Goal: Task Accomplishment & Management: Complete application form

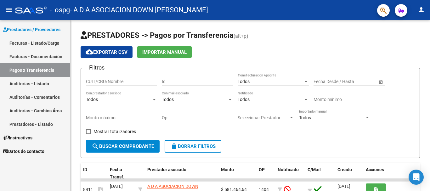
click at [39, 41] on link "Facturas - Listado/Carga" at bounding box center [35, 43] width 70 height 14
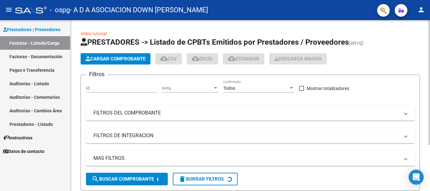
click at [106, 58] on span "Cargar Comprobante" at bounding box center [116, 59] width 60 height 6
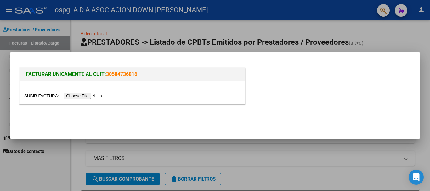
click at [84, 95] on input "file" at bounding box center [64, 96] width 80 height 7
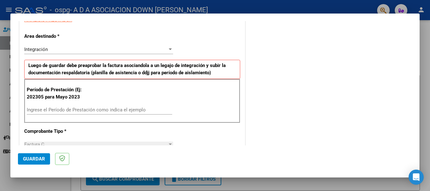
scroll to position [126, 0]
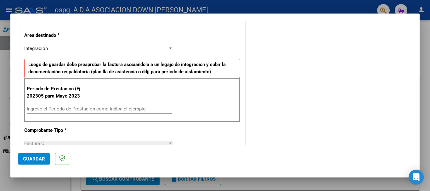
click at [87, 50] on div "Integración" at bounding box center [95, 49] width 143 height 6
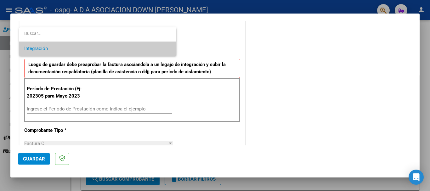
click at [87, 50] on span "Integración" at bounding box center [97, 49] width 147 height 14
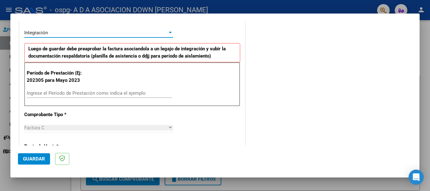
scroll to position [157, 0]
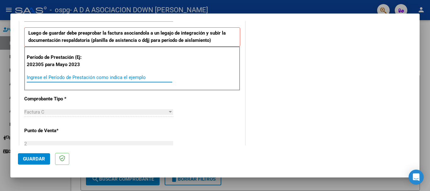
click at [87, 75] on input "Ingrese el Período de Prestación como indica el ejemplo" at bounding box center [100, 78] width 146 height 6
type input "202507"
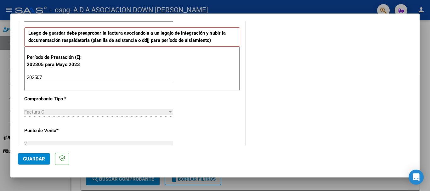
click at [68, 111] on div "Factura C" at bounding box center [95, 112] width 143 height 6
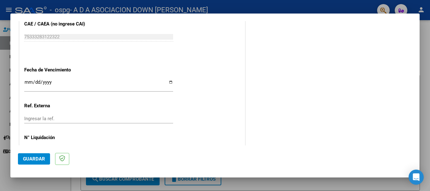
scroll to position [409, 0]
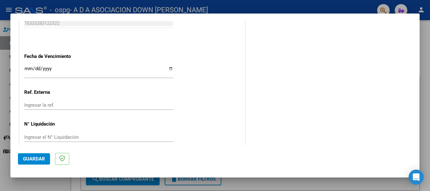
click at [28, 67] on input "Ingresar la fecha" at bounding box center [98, 71] width 149 height 10
type input "[DATE]"
click at [45, 101] on div "Ingresar la ref." at bounding box center [98, 104] width 149 height 9
click at [39, 158] on span "Guardar" at bounding box center [34, 159] width 22 height 6
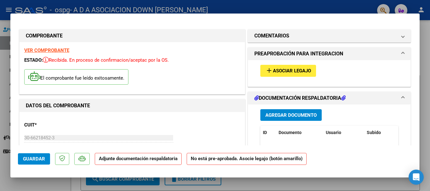
click at [278, 70] on span "Asociar Legajo" at bounding box center [292, 71] width 38 height 6
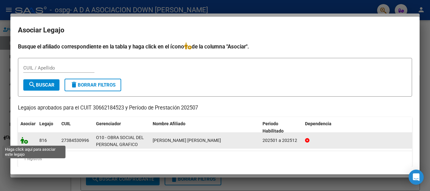
click at [22, 139] on icon at bounding box center [24, 140] width 8 height 7
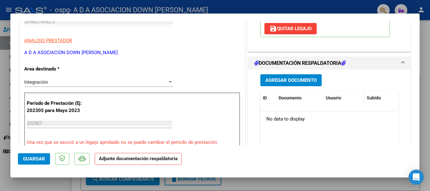
scroll to position [126, 0]
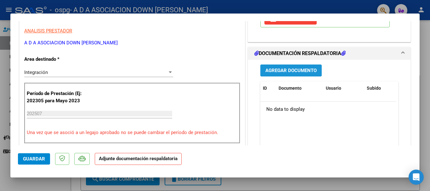
click at [292, 71] on span "Agregar Documento" at bounding box center [291, 71] width 51 height 6
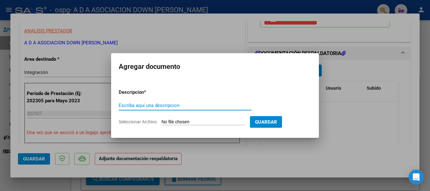
click at [171, 105] on input "Escriba aquí una descripcion" at bounding box center [185, 106] width 133 height 6
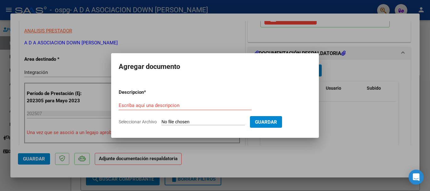
click at [184, 121] on input "Seleccionar Archivo" at bounding box center [203, 122] width 83 height 6
type input "C:\fakepath\[PERSON_NAME] [PERSON_NAME] 2025.pdf"
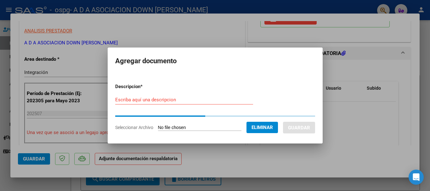
click at [179, 99] on form "Descripcion * Escriba aquí una descripcion Seleccionar Archivo Eliminar Guardar" at bounding box center [215, 106] width 200 height 57
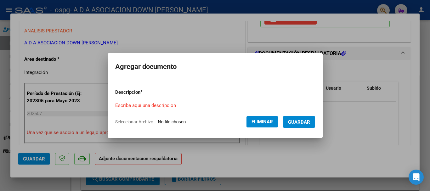
click at [176, 104] on input "Escriba aquí una descripcion" at bounding box center [184, 106] width 138 height 6
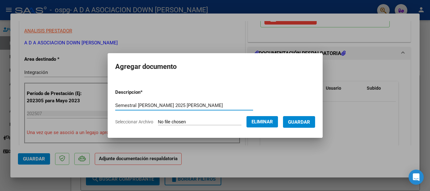
type input "Semestral [PERSON_NAME] 2025 [PERSON_NAME]"
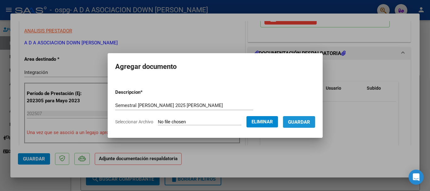
click at [295, 121] on span "Guardar" at bounding box center [299, 122] width 22 height 6
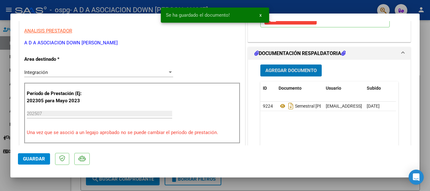
click at [286, 72] on span "Agregar Documento" at bounding box center [291, 71] width 51 height 6
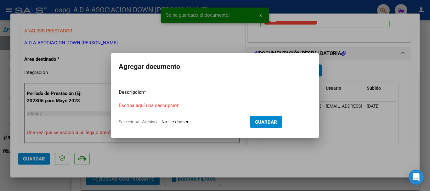
click at [185, 122] on input "Seleccionar Archivo" at bounding box center [203, 122] width 83 height 6
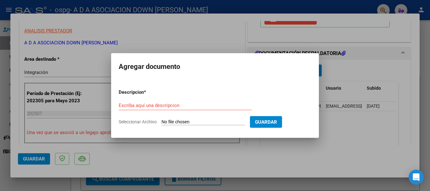
type input "C:\fakepath\planilla asistencia mes [PERSON_NAME] [PERSON_NAME].pdf"
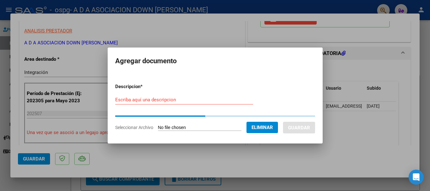
click at [138, 98] on input "Escriba aquí una descripcion" at bounding box center [184, 100] width 138 height 6
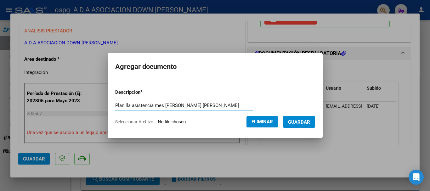
type input "Planilla asistencia mes [PERSON_NAME] [PERSON_NAME]"
click at [299, 124] on span "Guardar" at bounding box center [299, 122] width 22 height 6
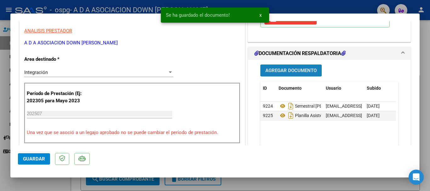
click at [301, 70] on span "Agregar Documento" at bounding box center [291, 71] width 51 height 6
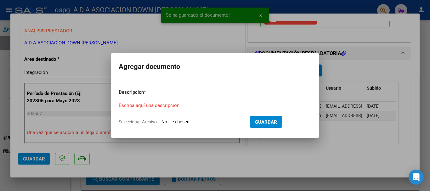
click at [174, 123] on input "Seleccionar Archivo" at bounding box center [203, 122] width 83 height 6
type input "C:\fakepath\AUTORIZACIONES 2025.odt1.odt2.pdf"
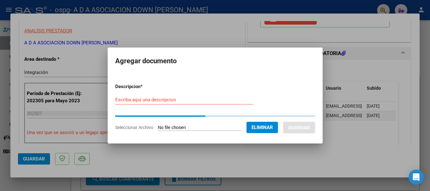
click at [154, 100] on input "Escriba aquí una descripcion" at bounding box center [184, 100] width 138 height 6
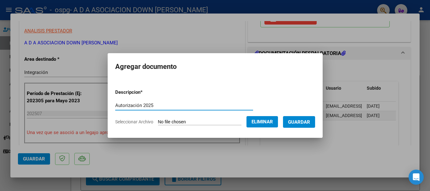
type input "Autorización 2025"
click at [310, 118] on button "Guardar" at bounding box center [299, 122] width 32 height 12
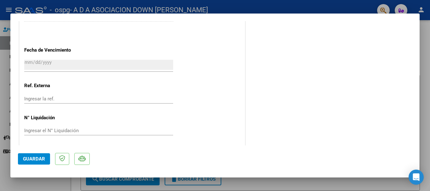
scroll to position [439, 0]
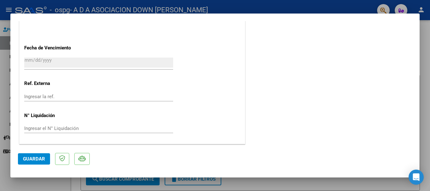
click at [24, 158] on span "Guardar" at bounding box center [34, 159] width 22 height 6
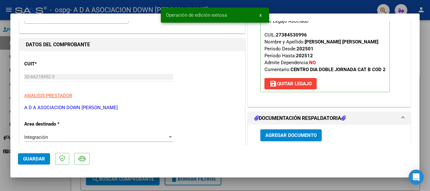
scroll to position [0, 0]
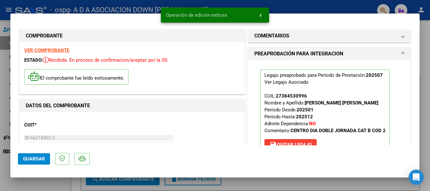
click at [425, 62] on div at bounding box center [215, 95] width 430 height 191
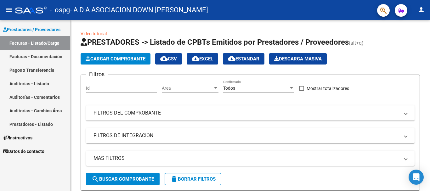
click at [417, 13] on button "person" at bounding box center [421, 10] width 13 height 13
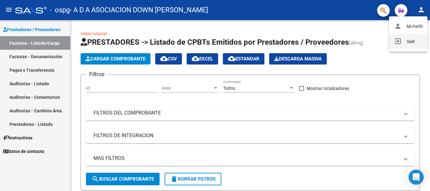
click at [412, 40] on button "exit_to_app Salir" at bounding box center [408, 41] width 38 height 15
